Goal: Information Seeking & Learning: Find specific fact

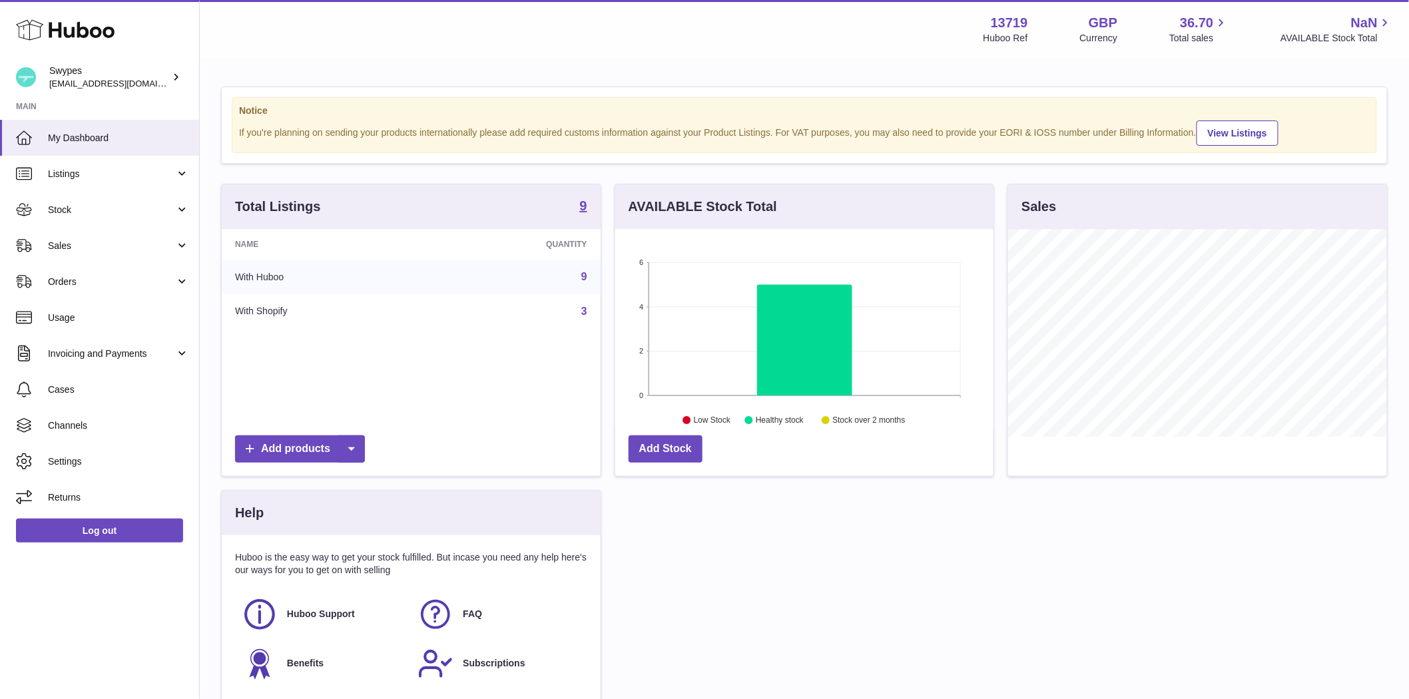
scroll to position [208, 378]
click at [60, 243] on span "Sales" at bounding box center [111, 246] width 127 height 13
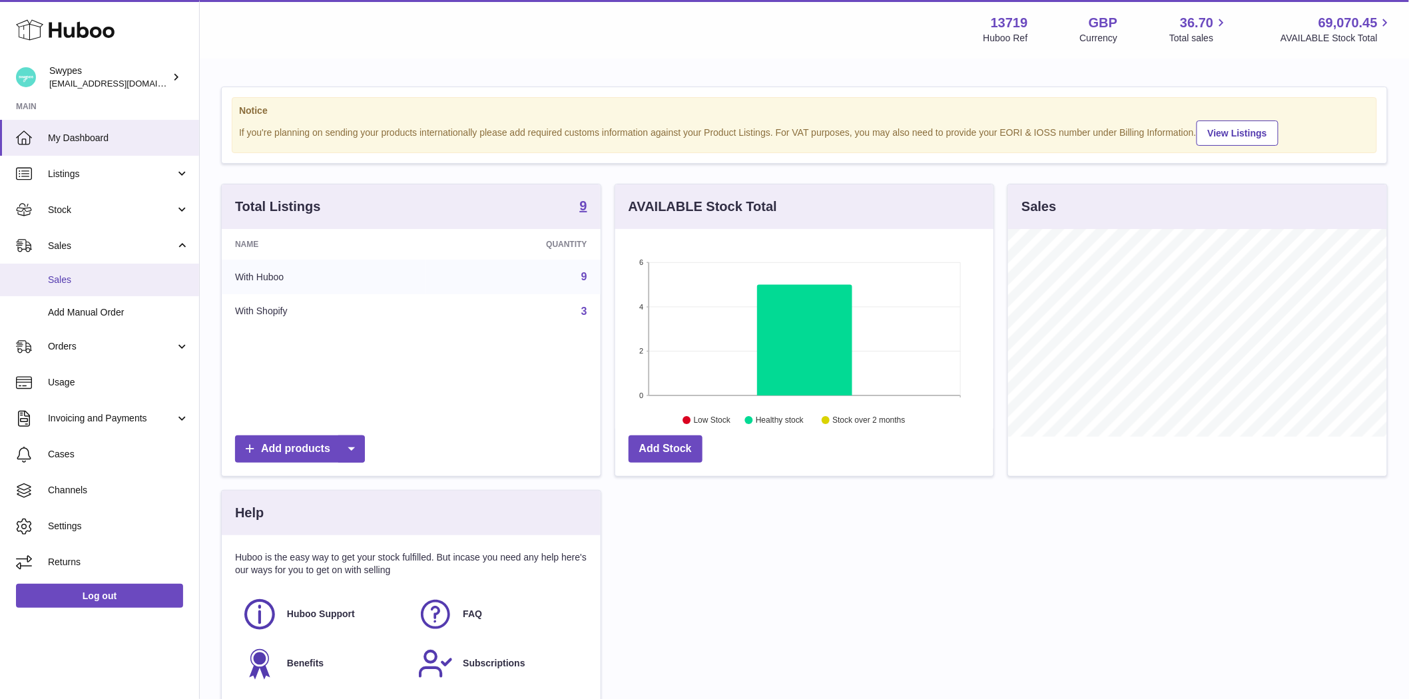
click at [67, 277] on span "Sales" at bounding box center [118, 280] width 141 height 13
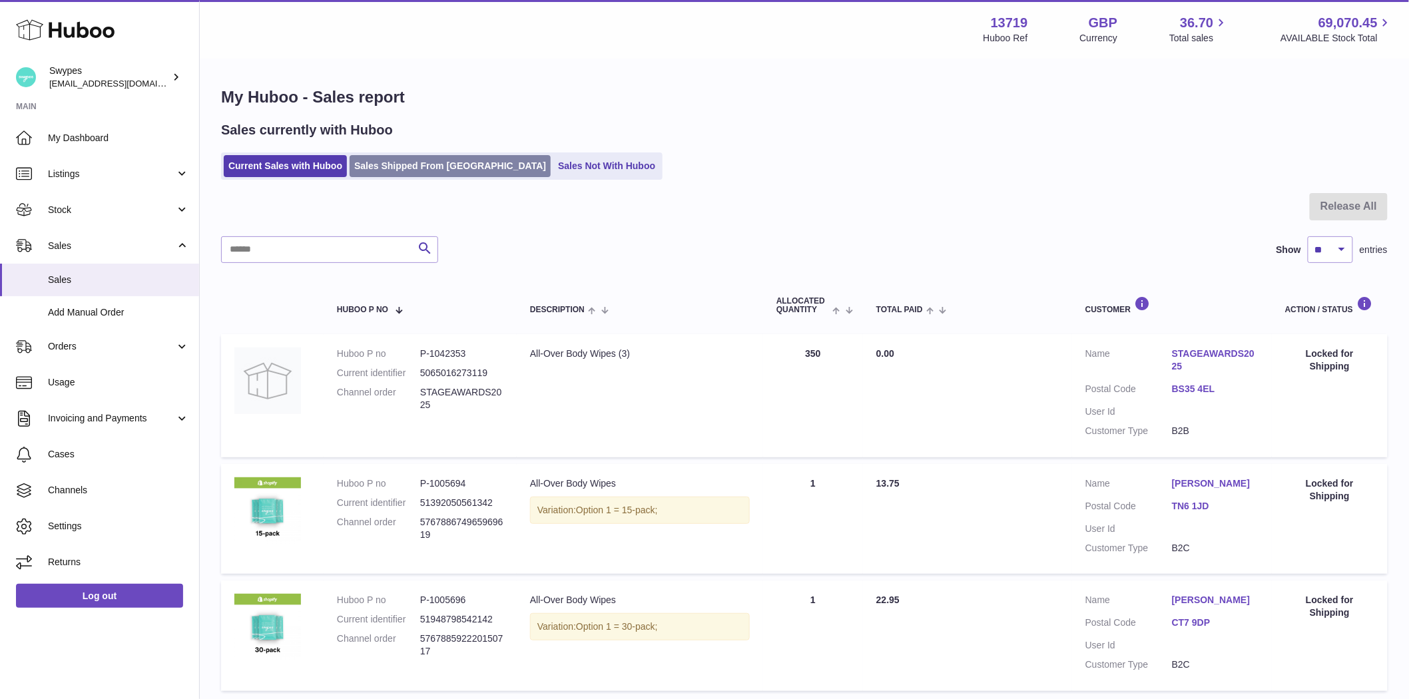
click at [374, 172] on link "Sales Shipped From Huboo" at bounding box center [450, 166] width 201 height 22
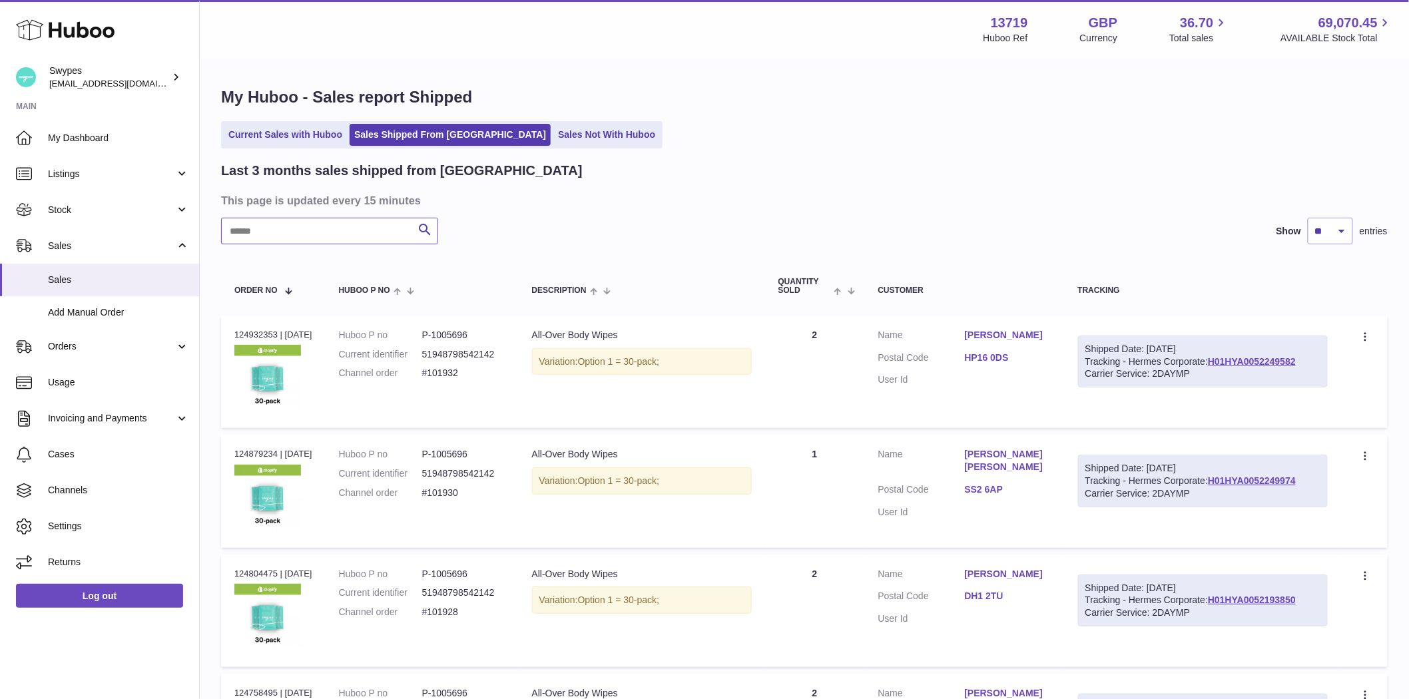
click at [285, 225] on input "text" at bounding box center [329, 231] width 217 height 27
paste input "**********"
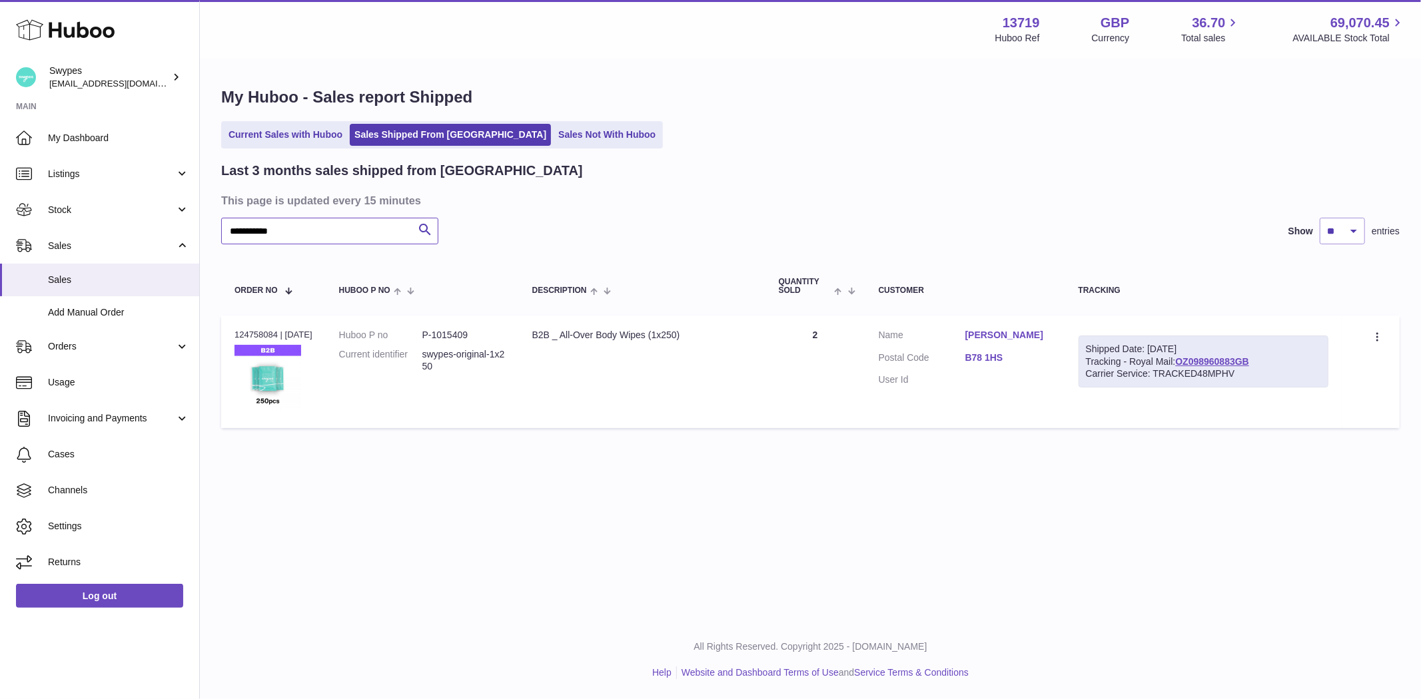
type input "**********"
click at [1009, 336] on link "Katrina Fox" at bounding box center [1008, 335] width 87 height 13
click at [1009, 336] on div at bounding box center [710, 349] width 1421 height 699
drag, startPoint x: 833, startPoint y: 333, endPoint x: 808, endPoint y: 331, distance: 25.4
click at [808, 331] on td "Quantity 2" at bounding box center [815, 372] width 100 height 113
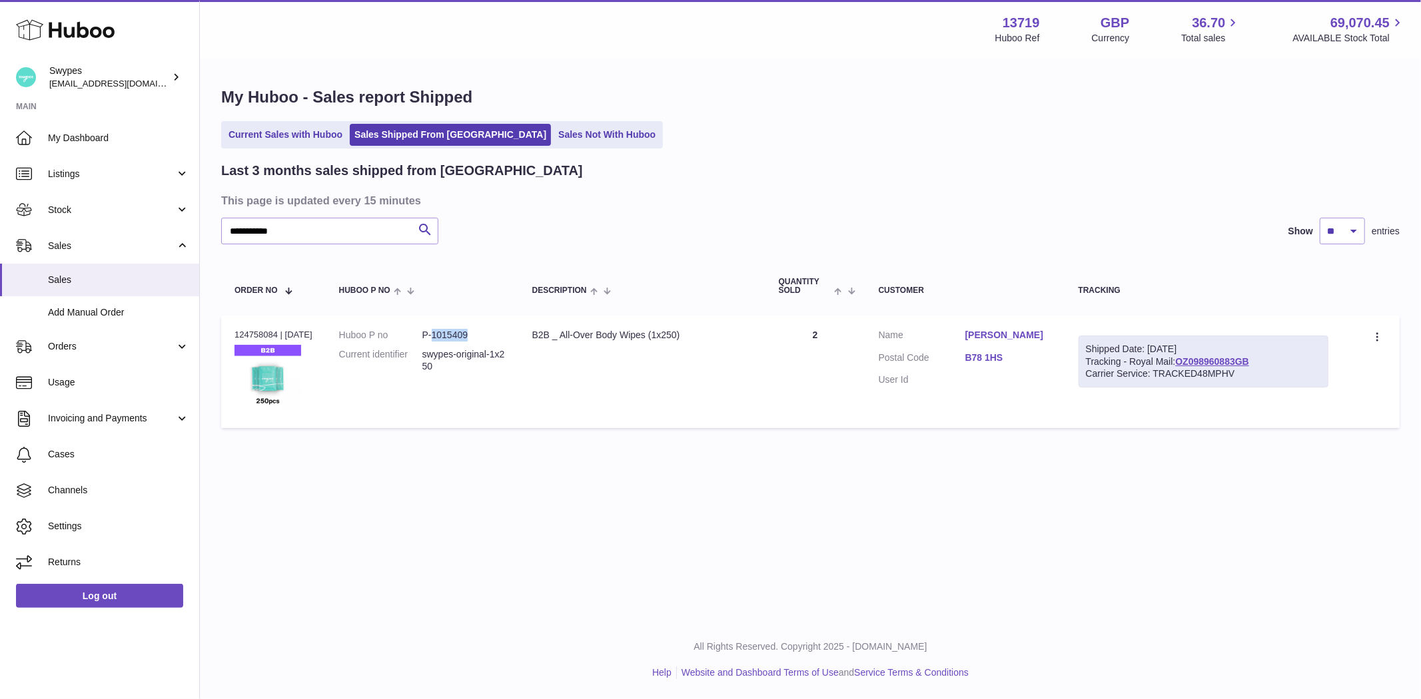
drag, startPoint x: 482, startPoint y: 334, endPoint x: 444, endPoint y: 338, distance: 38.2
click at [444, 338] on dd "P-1015409" at bounding box center [463, 335] width 83 height 13
copy dd "1015409"
drag, startPoint x: 278, startPoint y: 334, endPoint x: 230, endPoint y: 334, distance: 48.0
click at [230, 334] on td "Order no 124758084 | 15th Sep" at bounding box center [273, 372] width 105 height 113
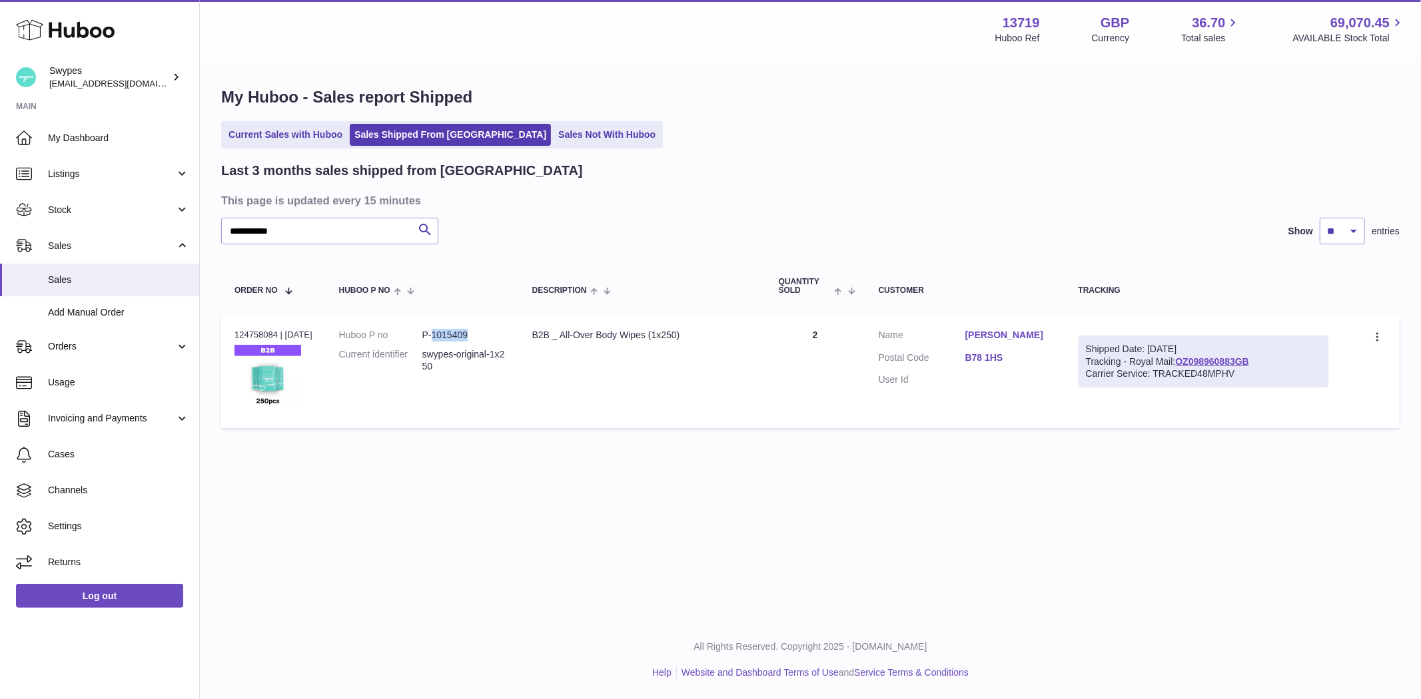
copy div "124758084"
click at [862, 164] on div "Last 3 months sales shipped from Huboo" at bounding box center [810, 171] width 1178 height 18
drag, startPoint x: 484, startPoint y: 342, endPoint x: 440, endPoint y: 340, distance: 43.3
click at [440, 340] on dd "P-1015409" at bounding box center [463, 335] width 83 height 13
copy dd "1015409"
